Goal: Task Accomplishment & Management: Use online tool/utility

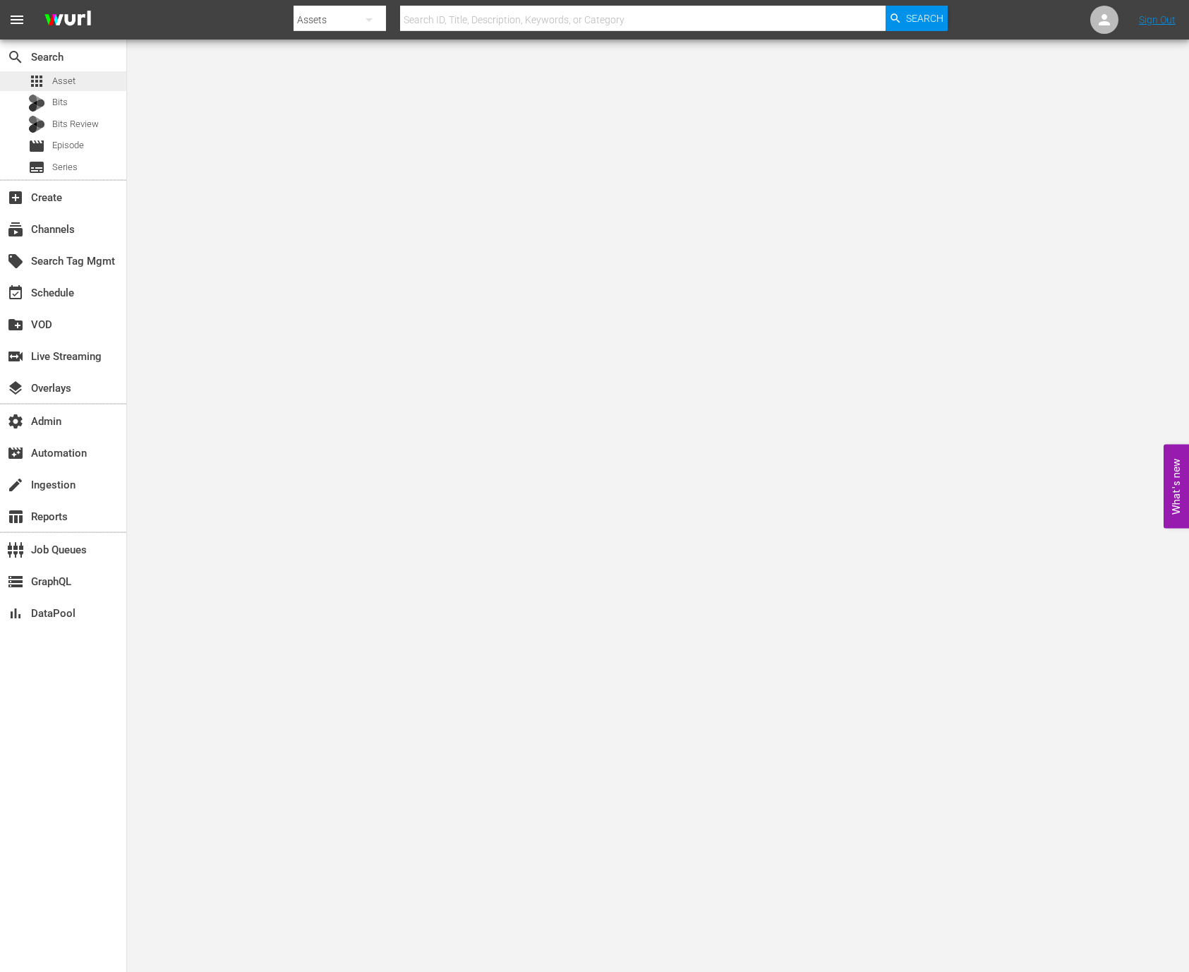
click at [87, 76] on div "apps Asset" at bounding box center [63, 81] width 126 height 20
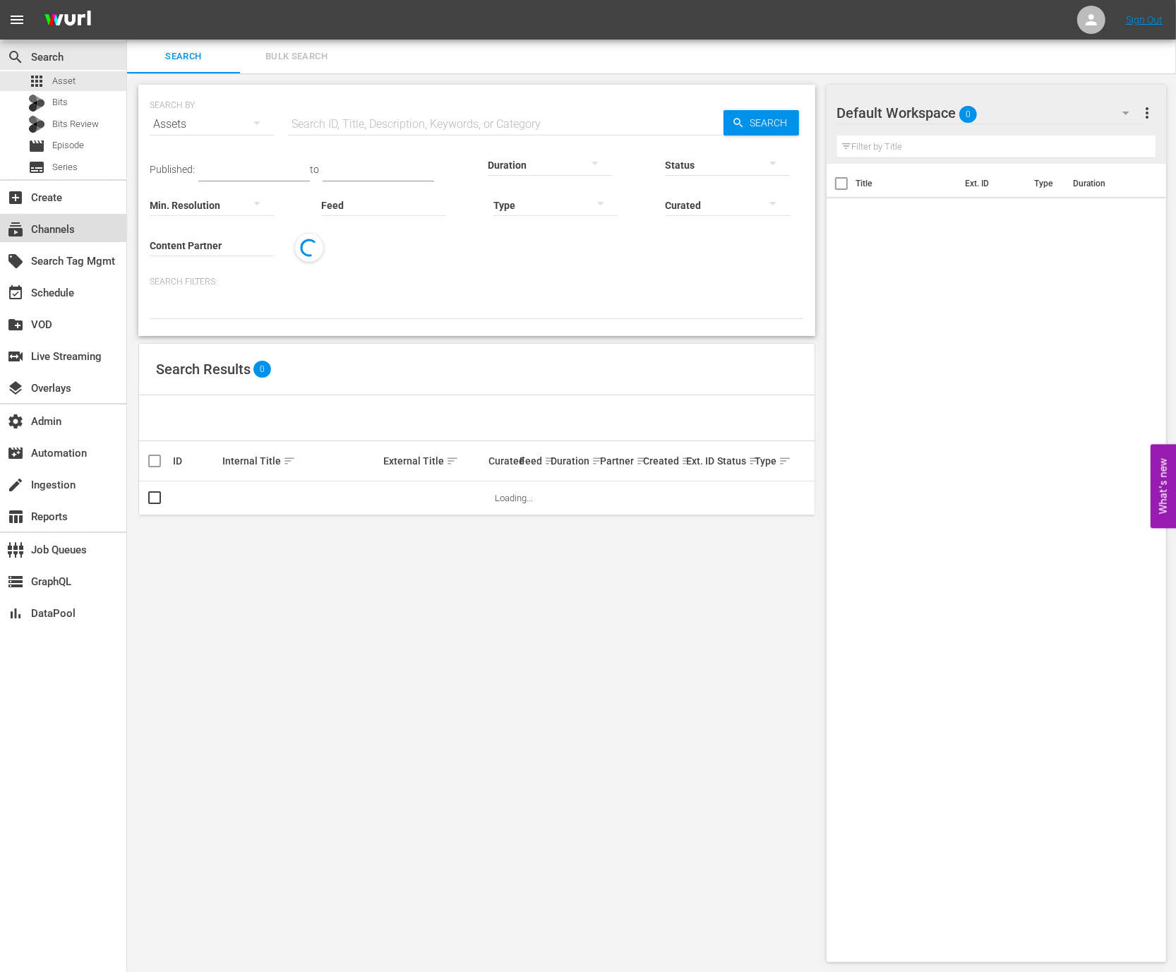
click at [75, 231] on div "subscriptions Channels" at bounding box center [39, 227] width 79 height 13
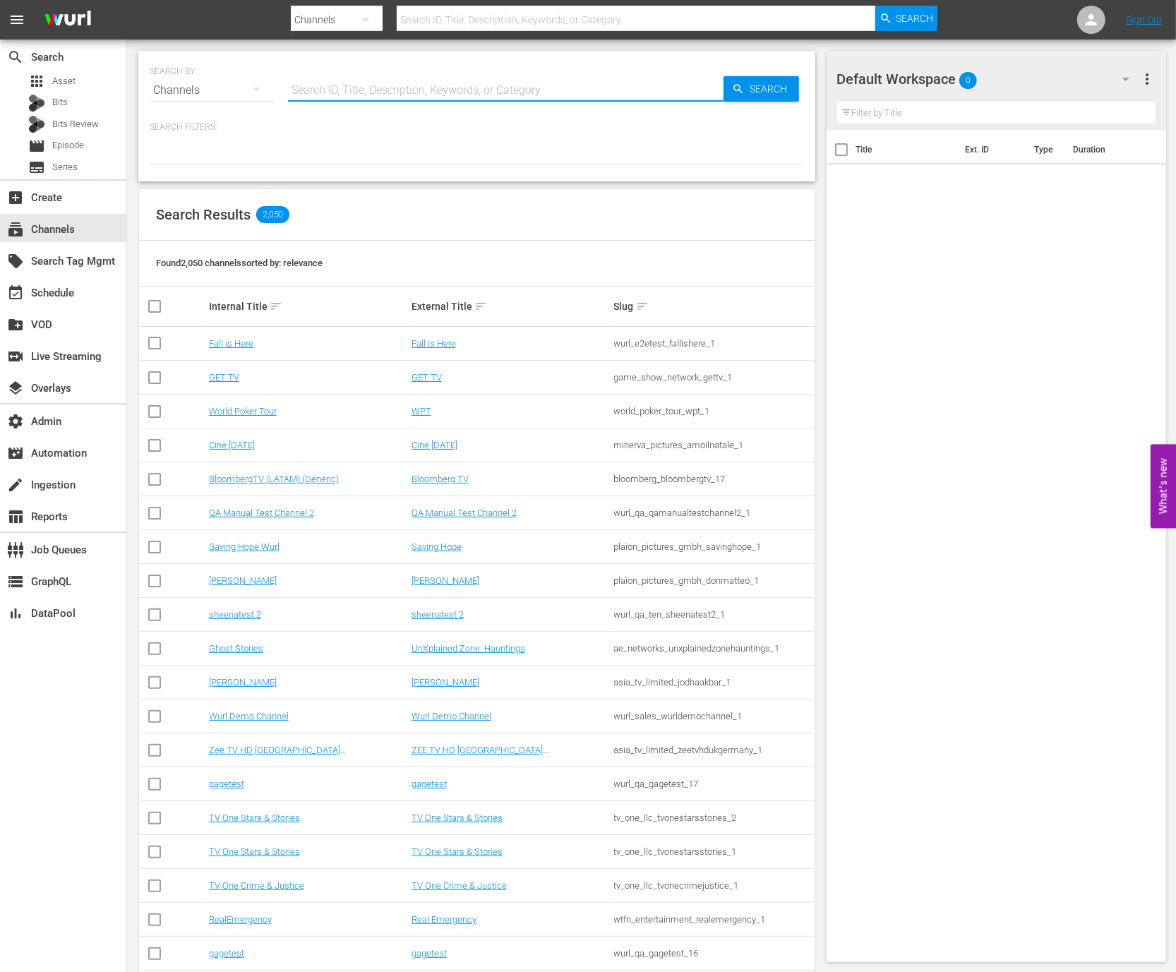
click at [320, 80] on input "text" at bounding box center [506, 90] width 436 height 34
type input "g"
type input "msg"
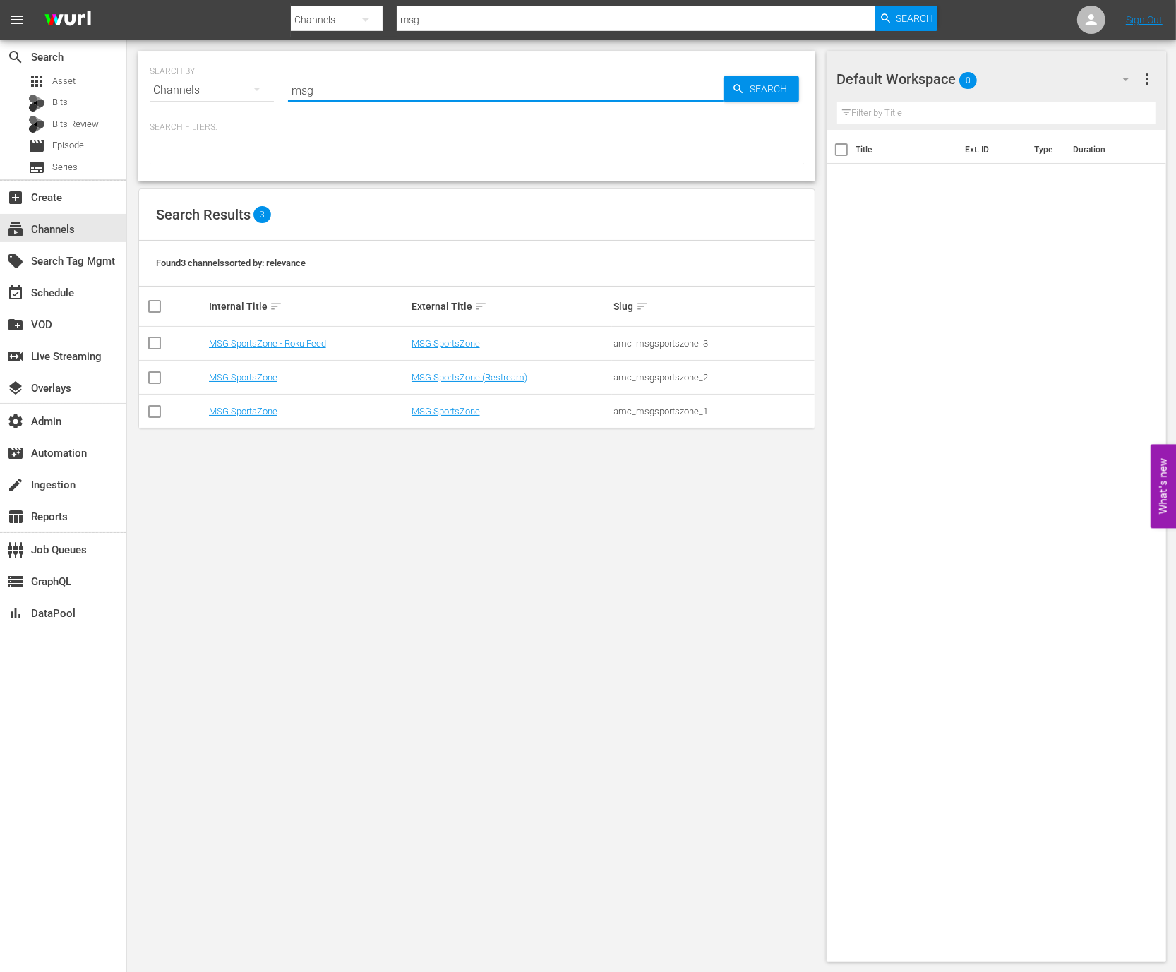
click at [512, 556] on div "SEARCH BY Search By Channels Search ID, Title, Description, Keywords, or Catego…" at bounding box center [477, 507] width 700 height 934
click at [459, 408] on link "MSG SportsZone" at bounding box center [446, 411] width 68 height 11
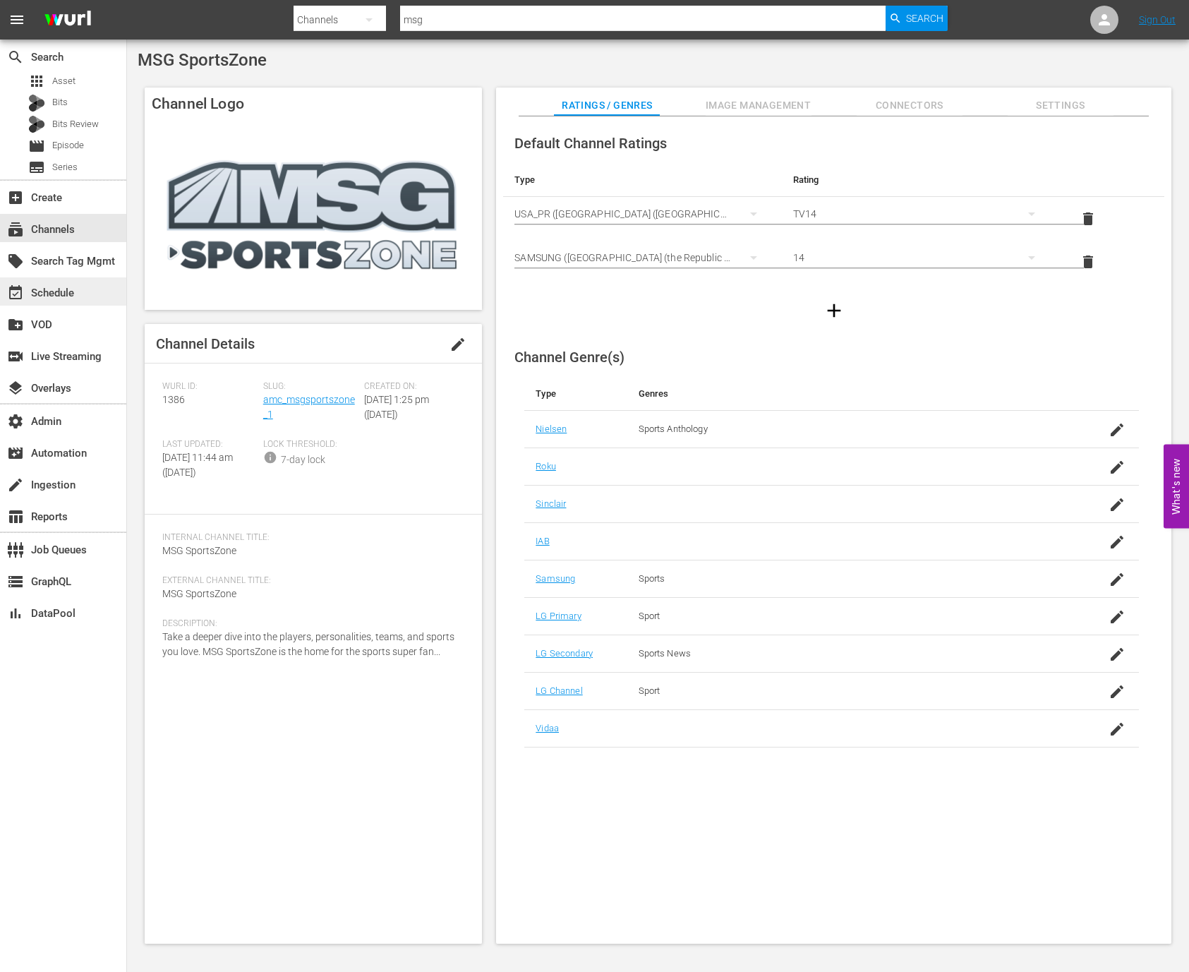
click at [90, 291] on div "event_available Schedule" at bounding box center [63, 291] width 126 height 28
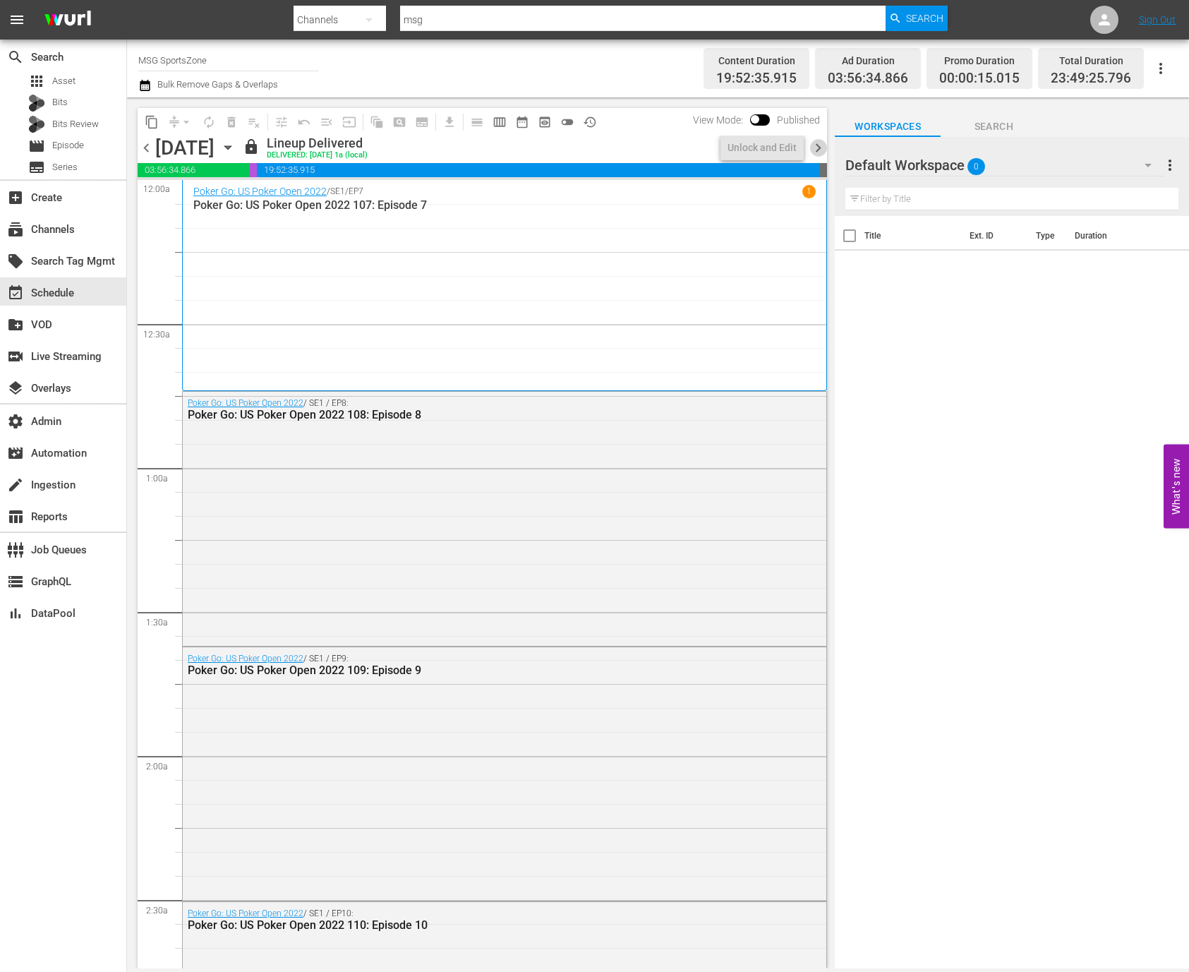
click at [824, 146] on span "chevron_right" at bounding box center [819, 148] width 18 height 18
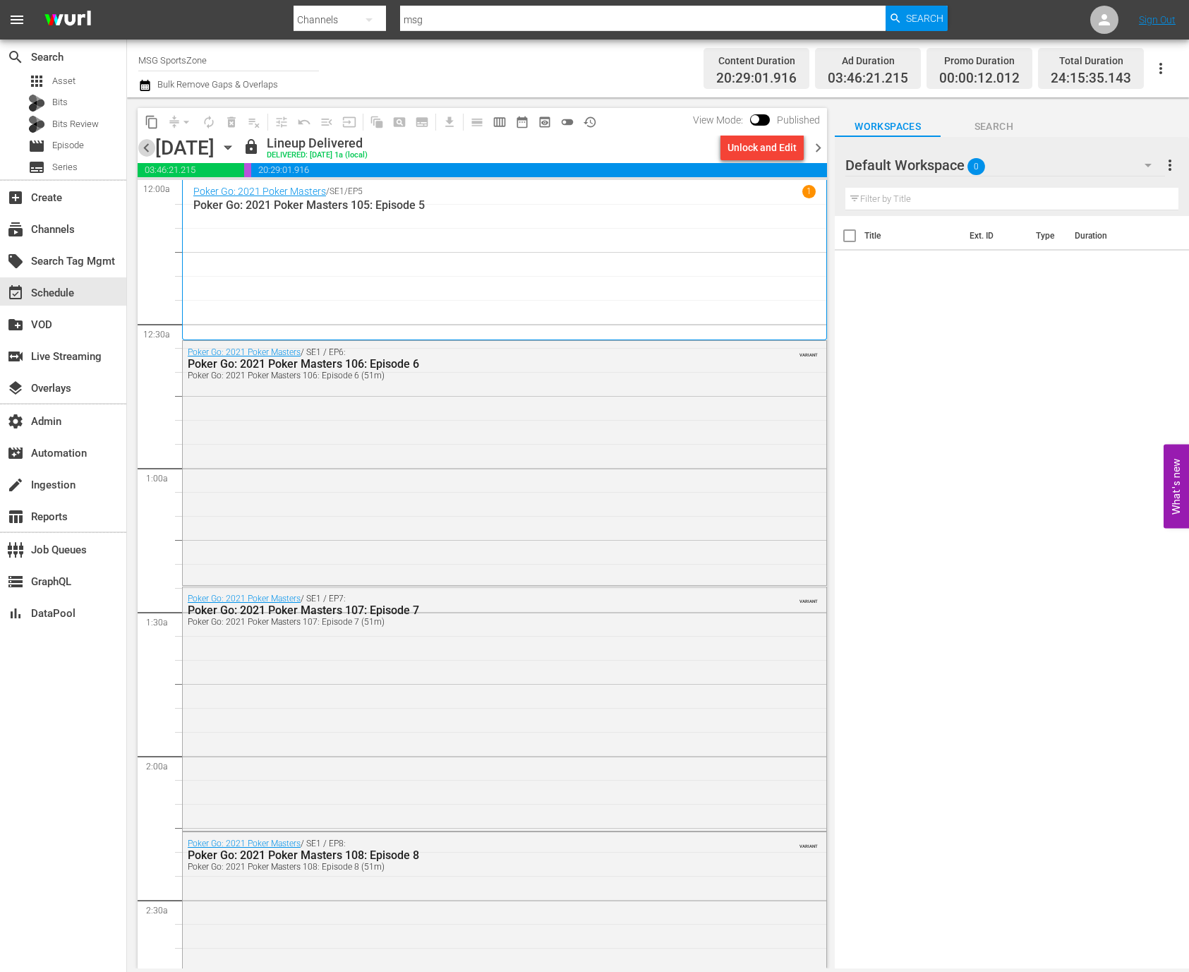
click at [149, 148] on span "chevron_left" at bounding box center [147, 148] width 18 height 18
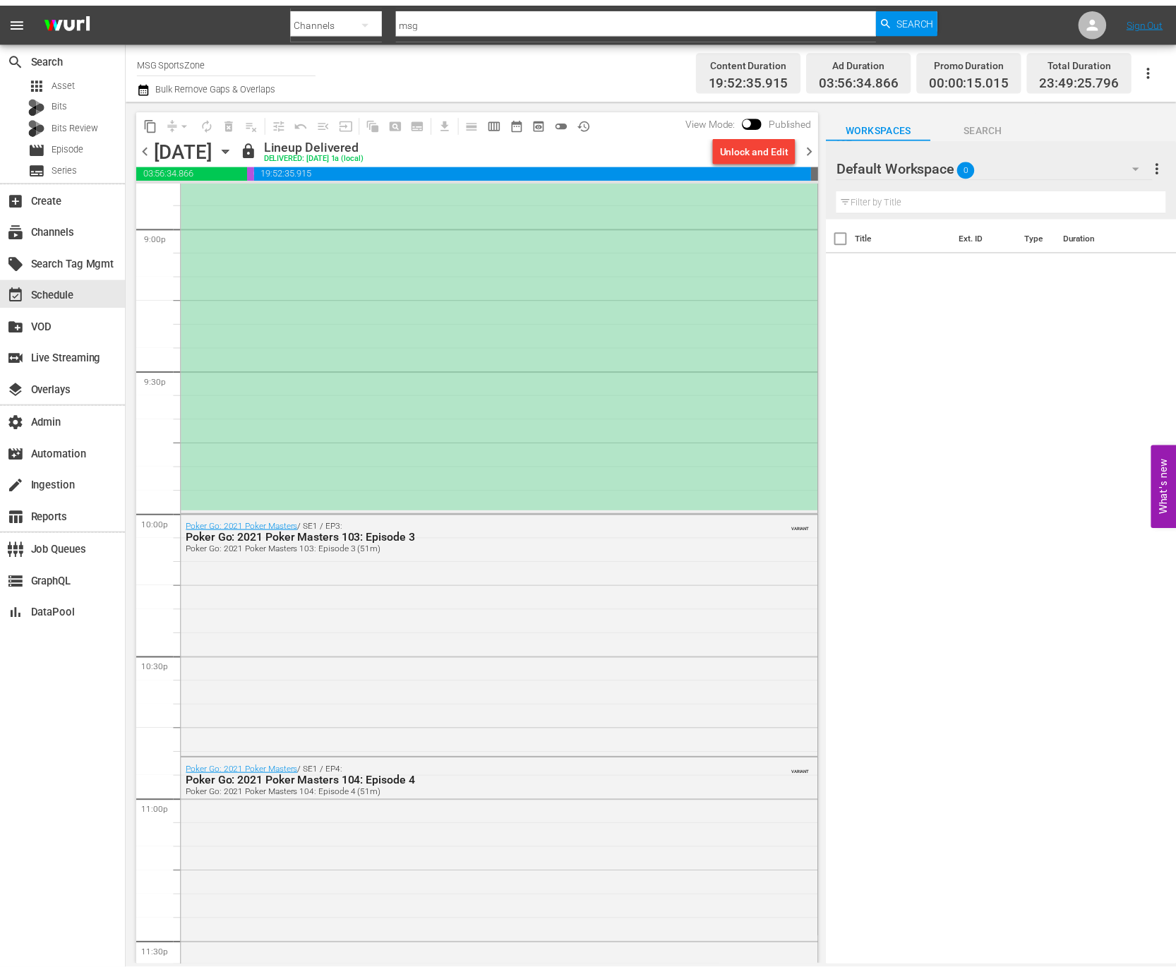
scroll to position [5298, 0]
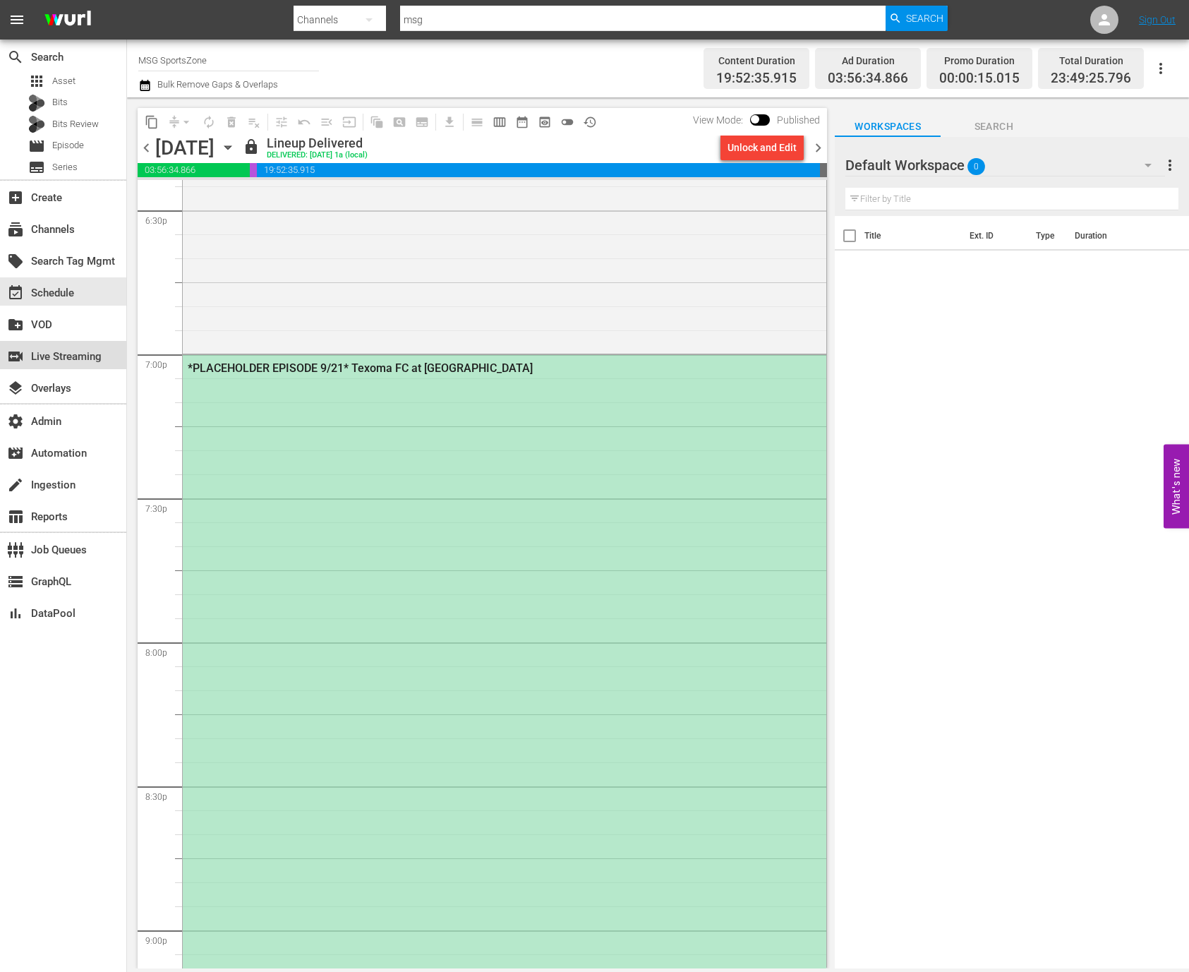
click at [79, 359] on div "switch_video Live Streaming" at bounding box center [39, 354] width 79 height 13
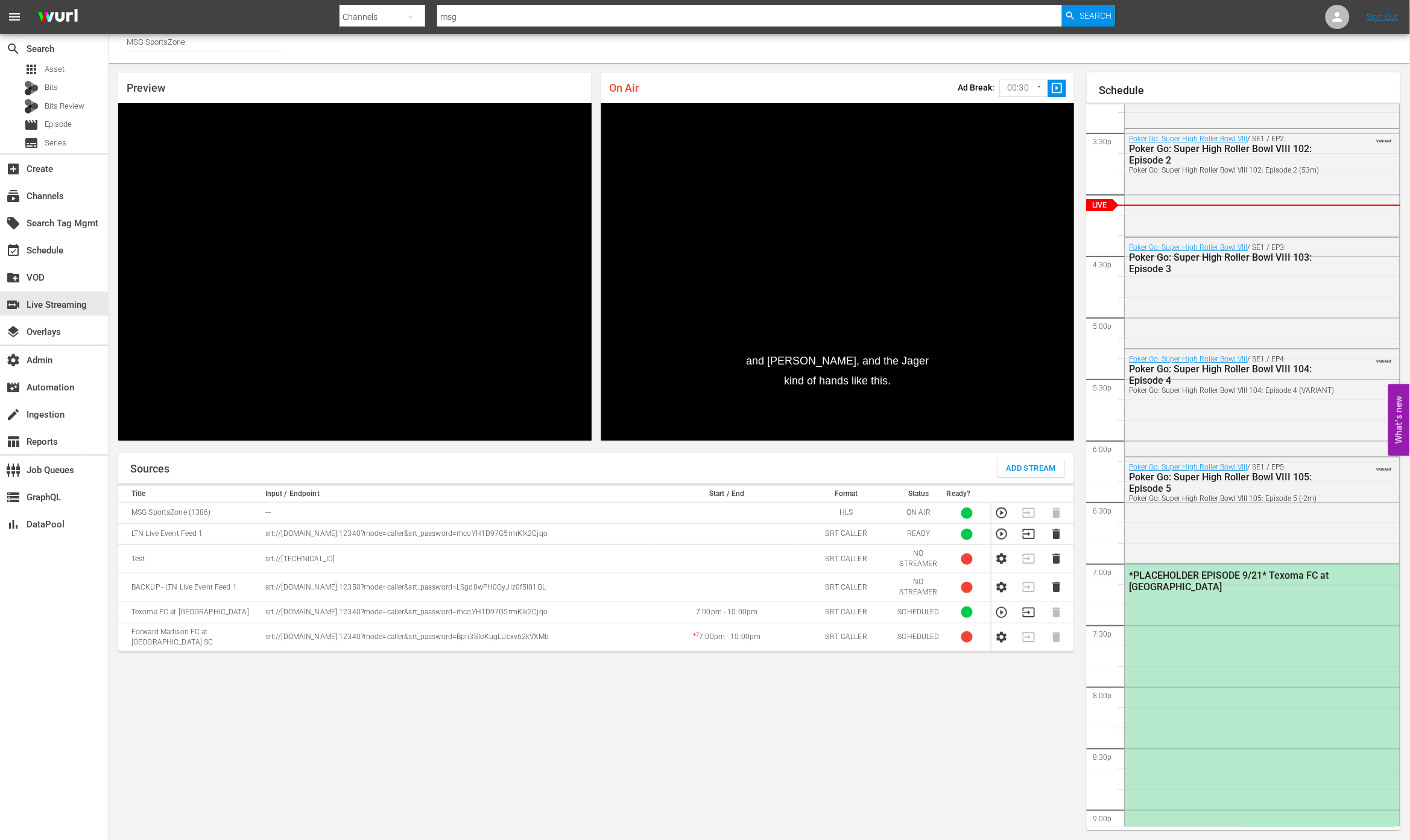
scroll to position [2287, 0]
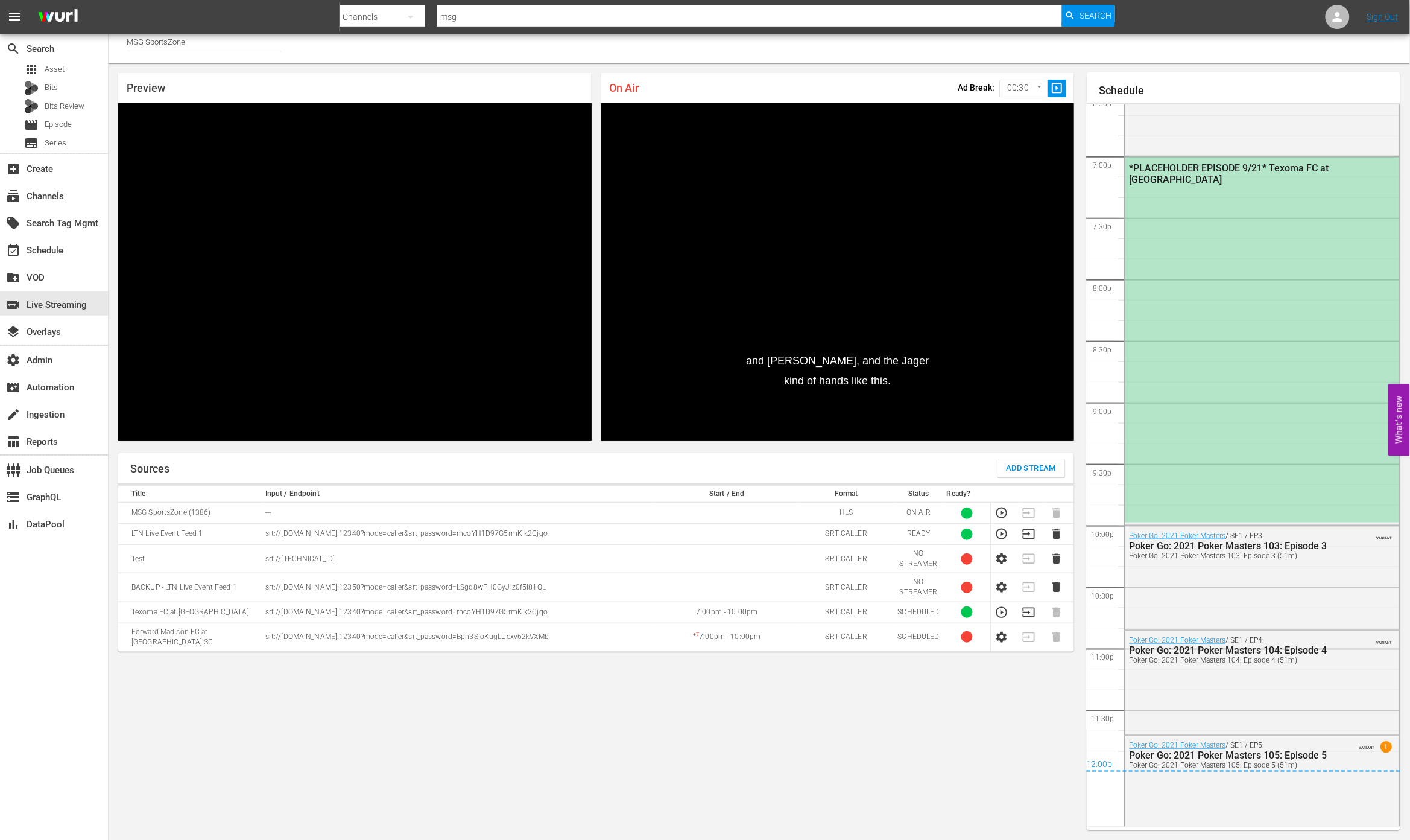
click at [1016, 368] on div "*PLACEHOLDER EPISODE 9/21* Texoma FC at [GEOGRAPHIC_DATA]" at bounding box center [1262, 340] width 274 height 366
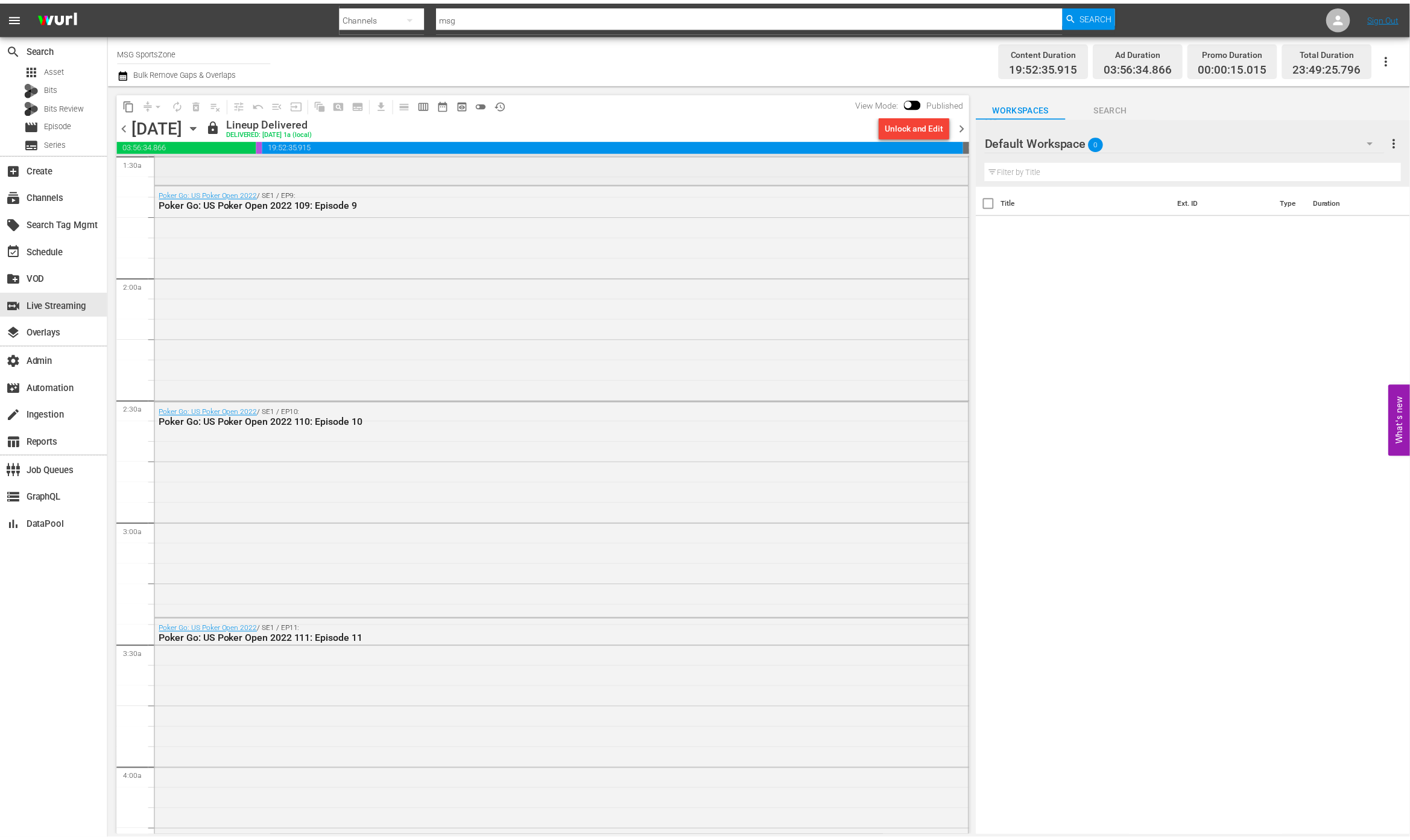
scroll to position [201, 0]
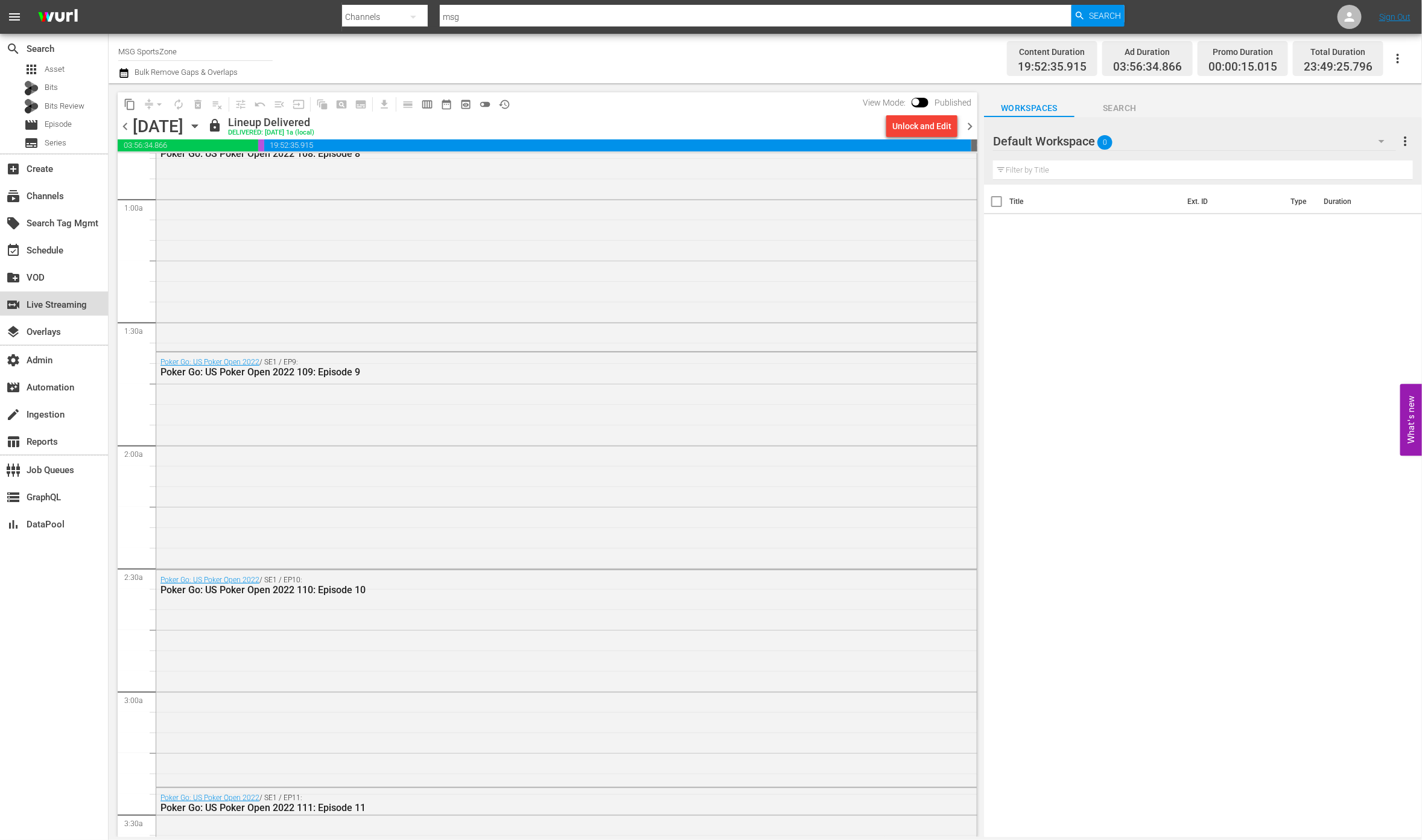
click at [93, 297] on div "switch_video Live Streaming" at bounding box center [54, 303] width 108 height 24
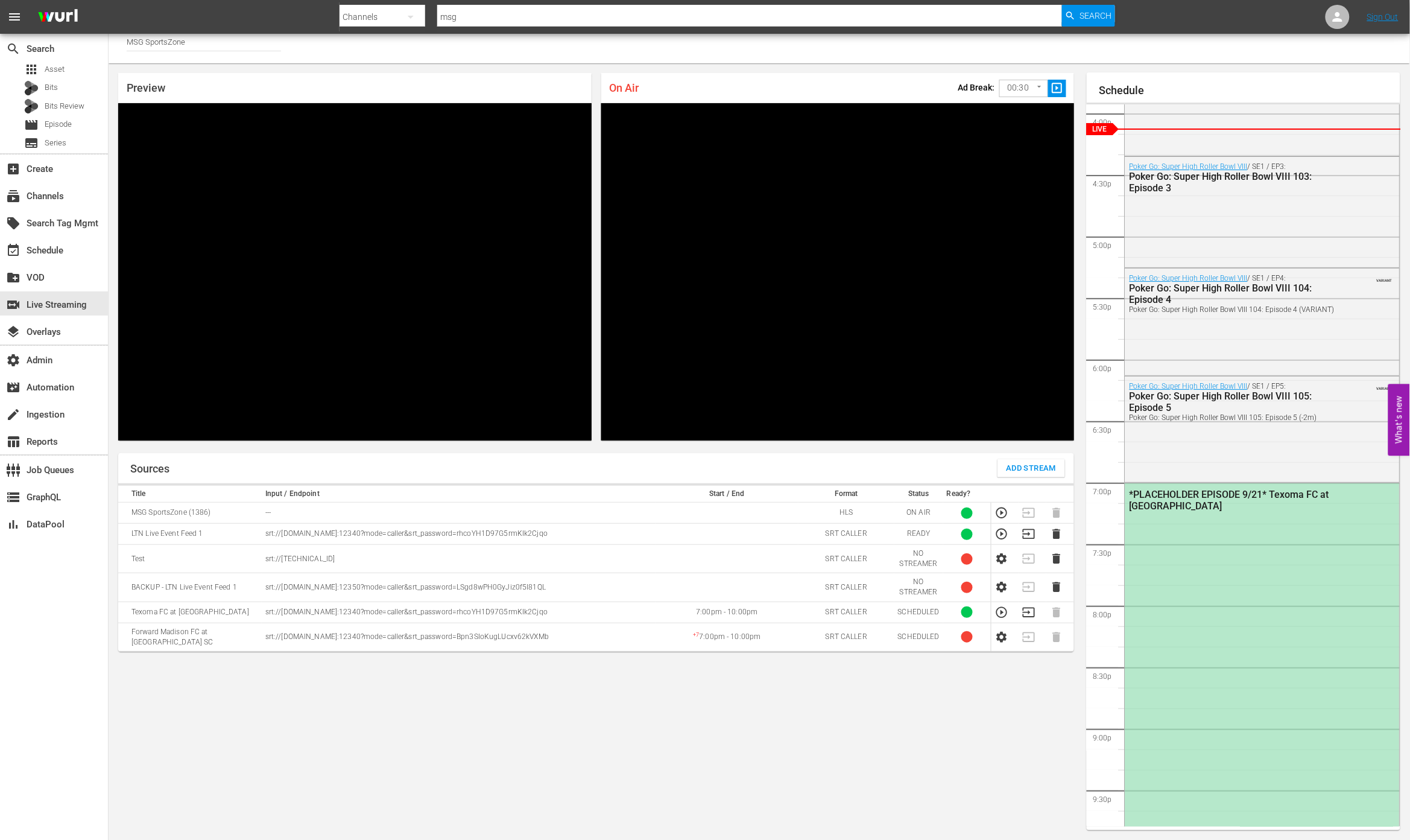
scroll to position [2280, 0]
